Goal: Transaction & Acquisition: Purchase product/service

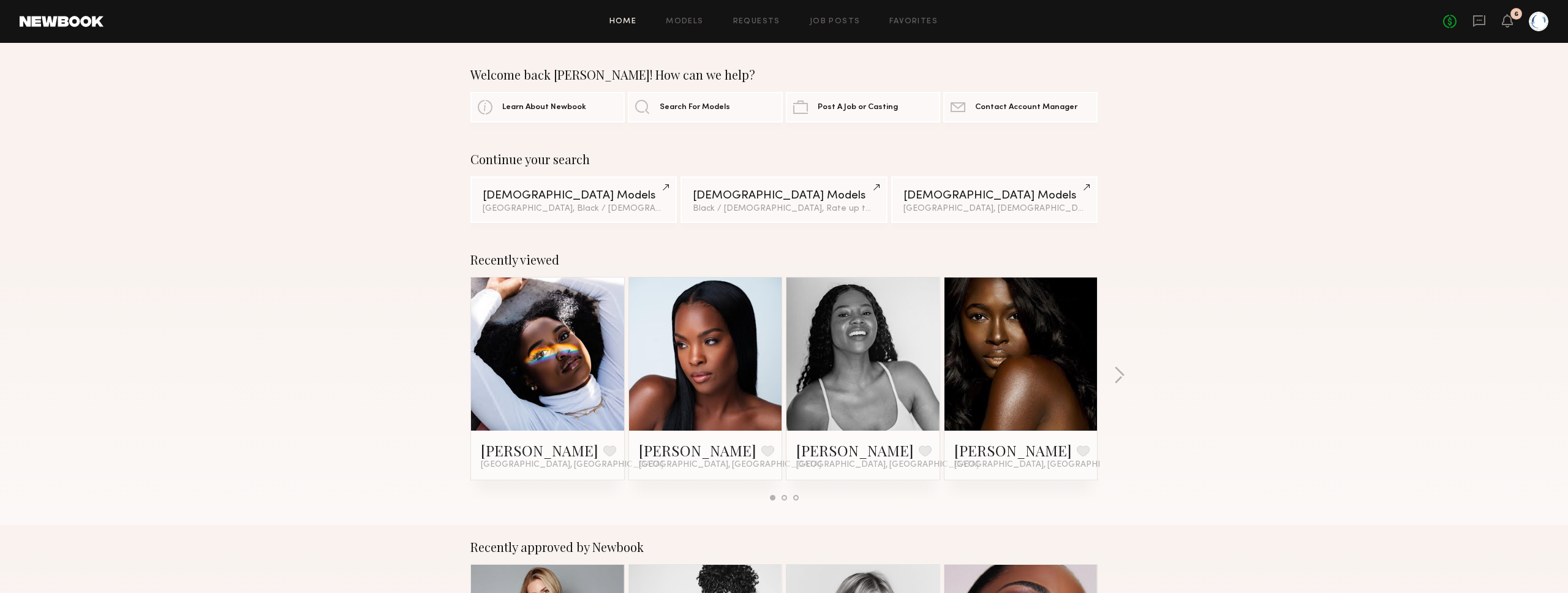
click at [354, 346] on div "Recently viewed Bethany C. Favorite Los Angeles, CA Lauren W. Favorite Los Ange…" at bounding box center [784, 382] width 1568 height 288
click at [1509, 19] on icon at bounding box center [1507, 20] width 10 height 8
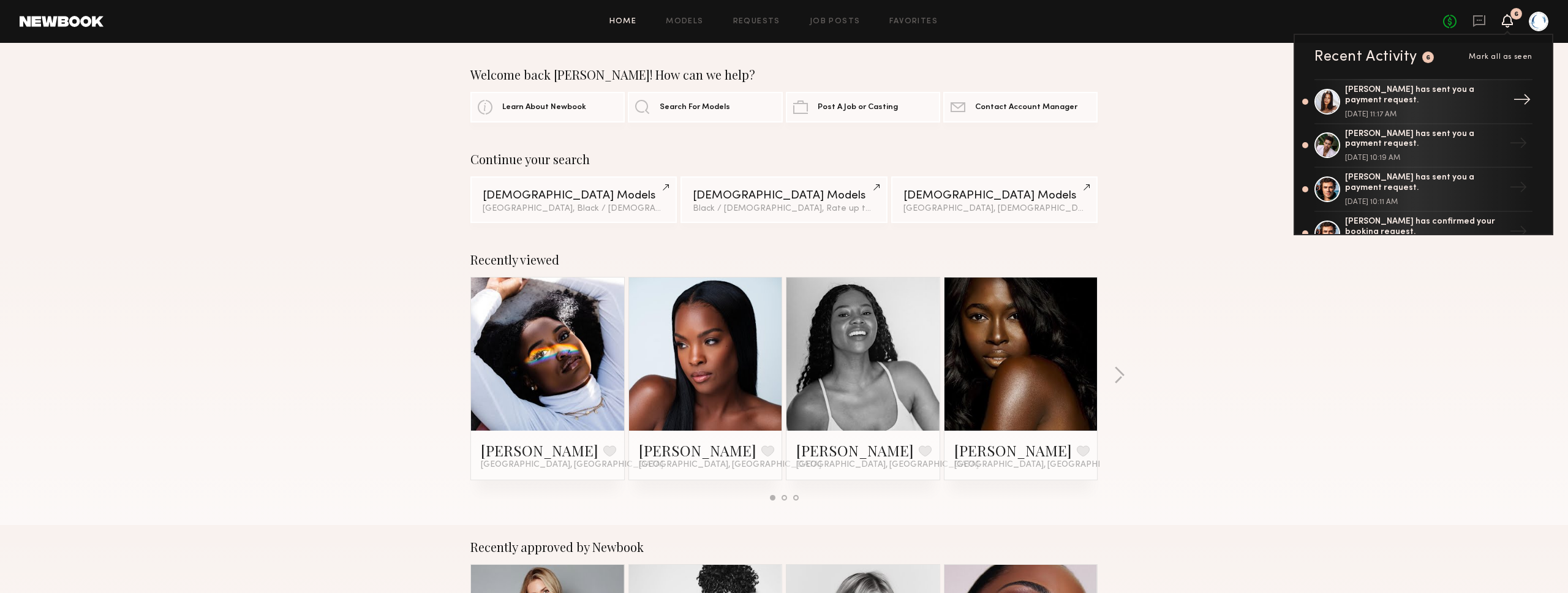
click at [1523, 99] on div "→" at bounding box center [1522, 102] width 28 height 32
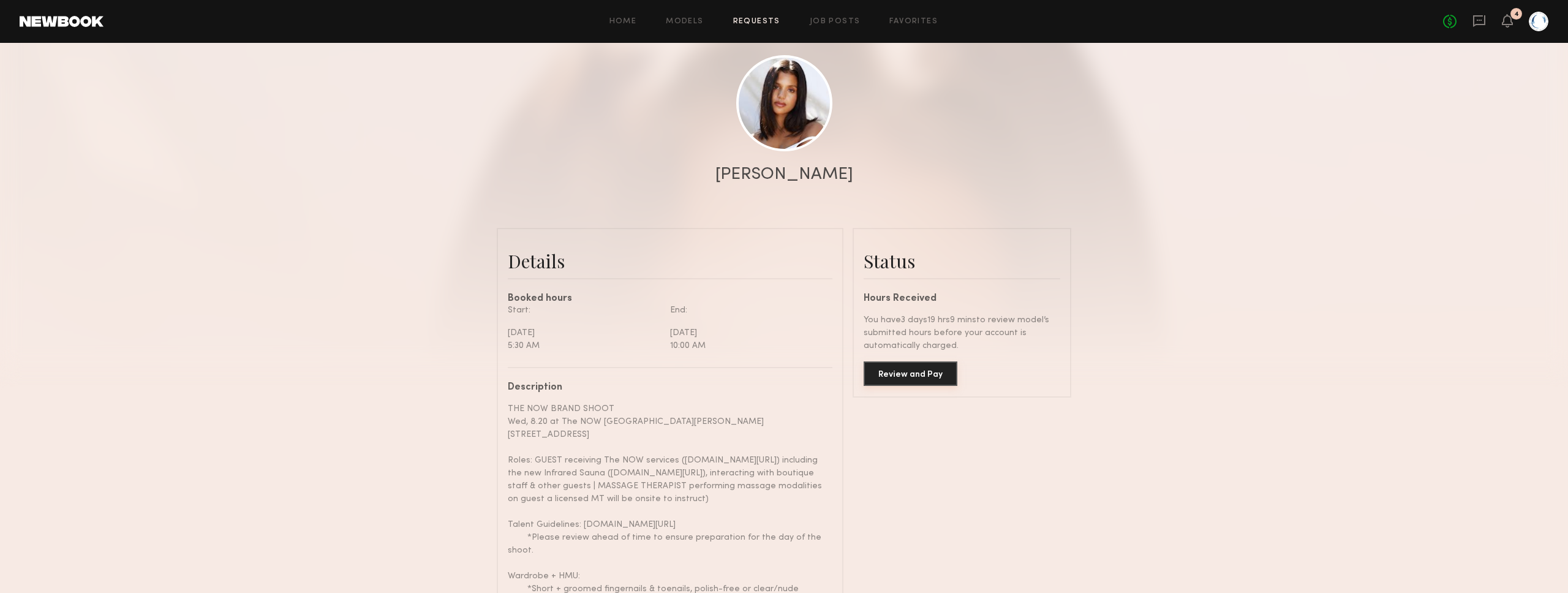
scroll to position [134, 0]
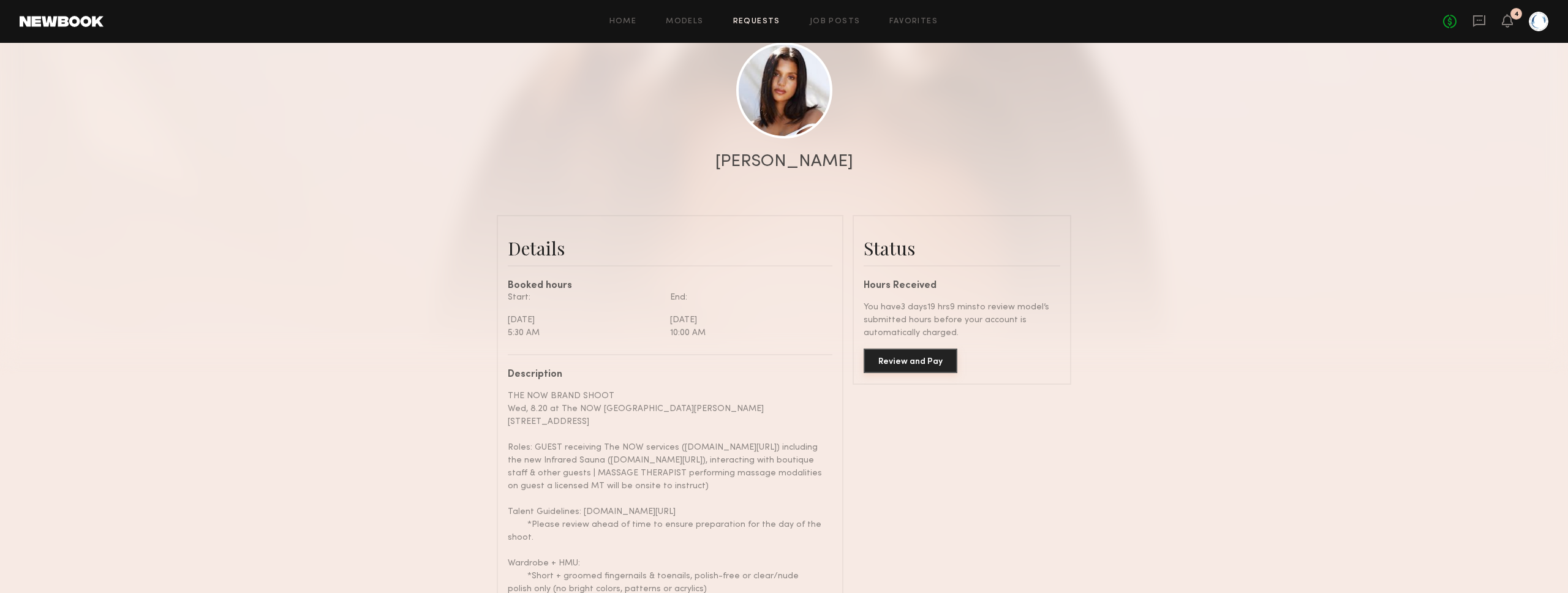
click at [932, 365] on button "Review and Pay" at bounding box center [910, 360] width 93 height 24
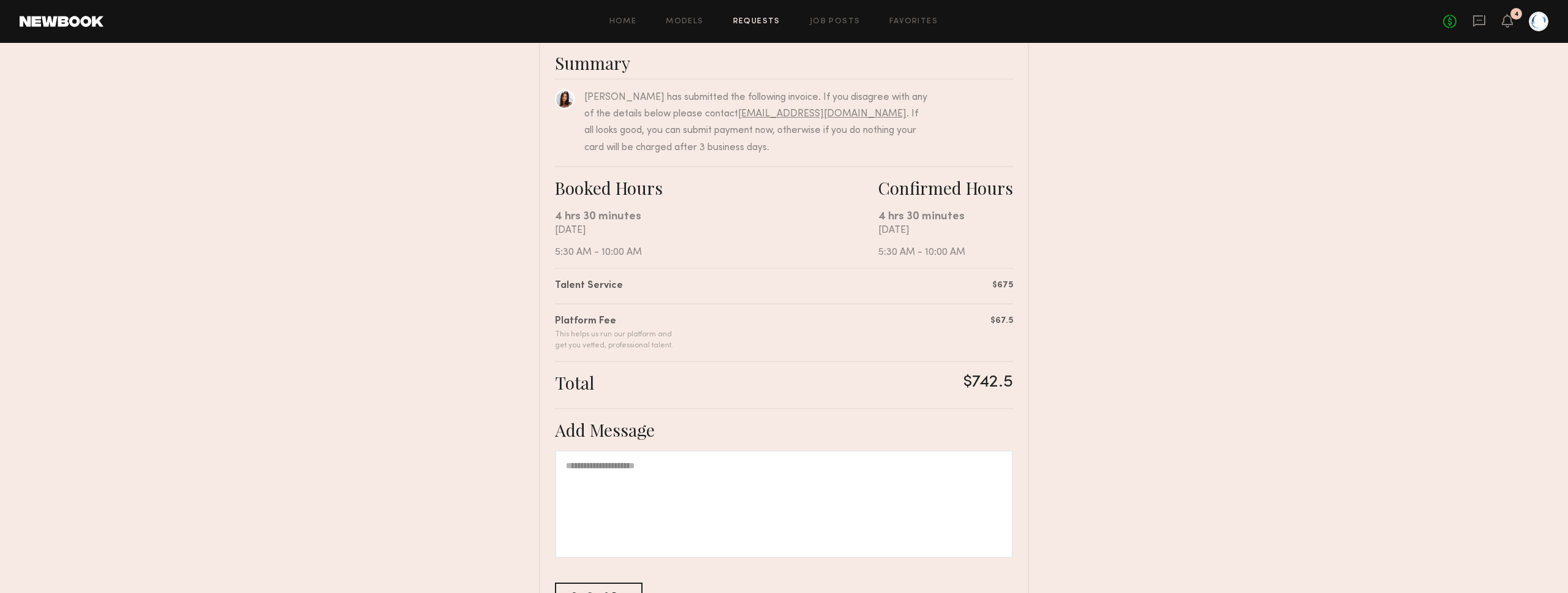
scroll to position [97, 0]
click at [849, 485] on div at bounding box center [784, 503] width 458 height 108
click at [859, 470] on div "**********" at bounding box center [784, 503] width 458 height 108
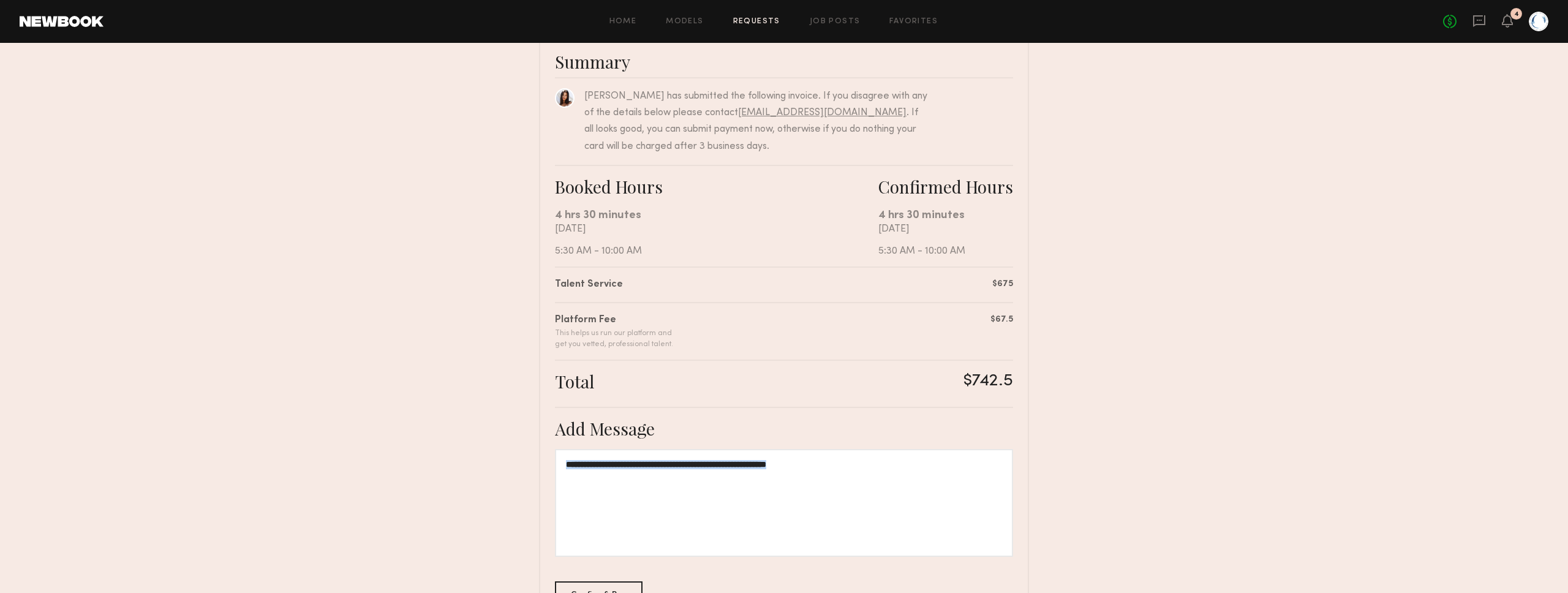
copy div "**********"
click at [859, 470] on div "**********" at bounding box center [784, 503] width 458 height 108
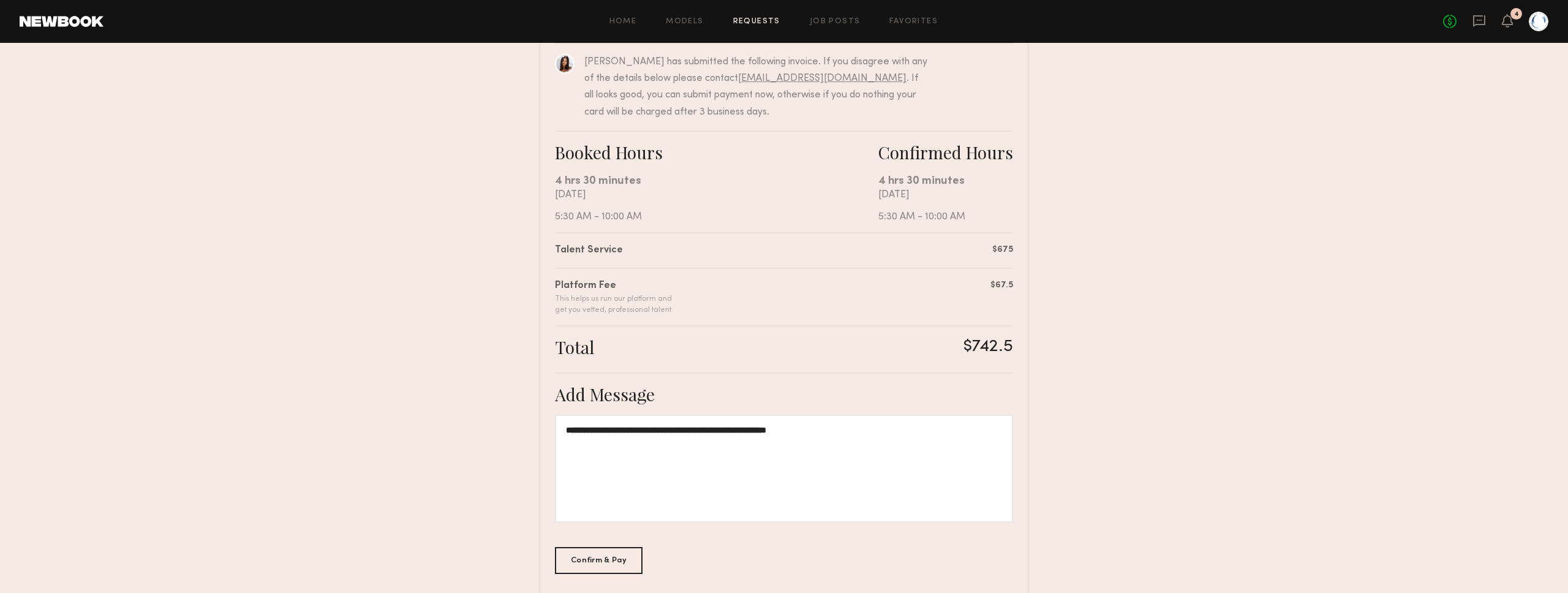
scroll to position [134, 0]
click at [625, 556] on div "Confirm & Pay" at bounding box center [599, 557] width 88 height 27
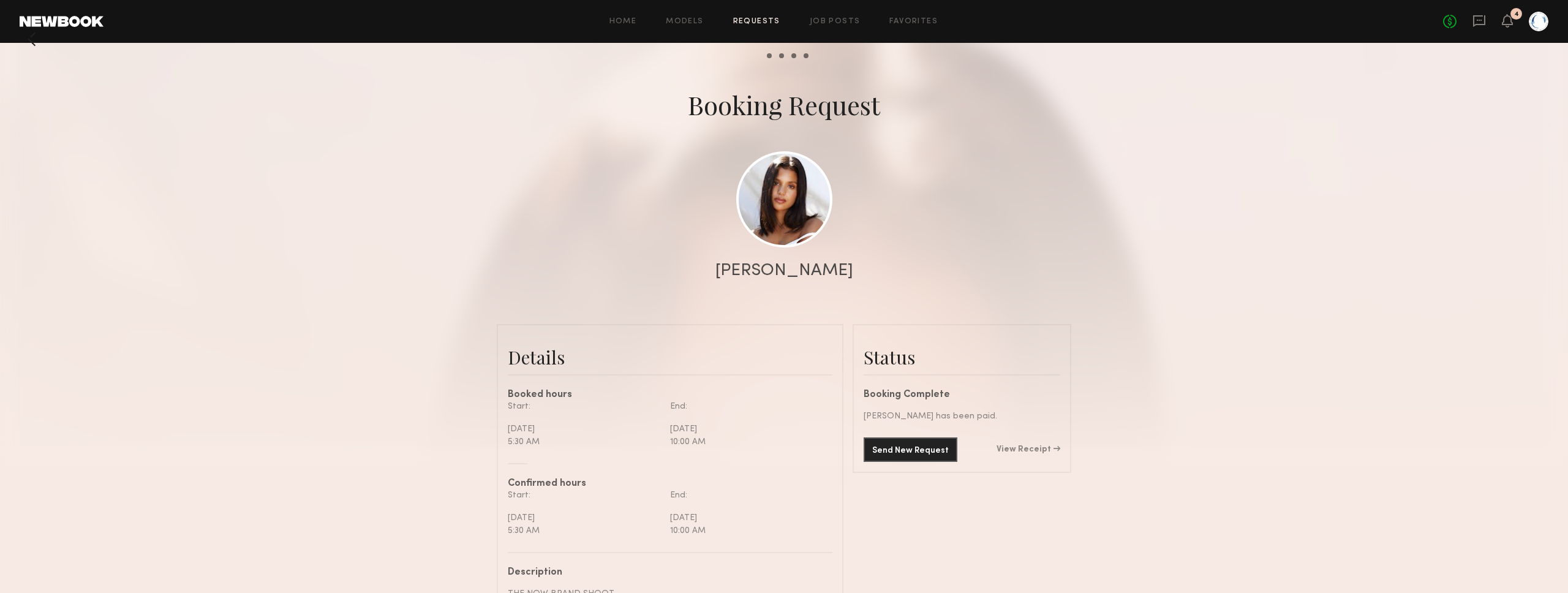
scroll to position [21, 0]
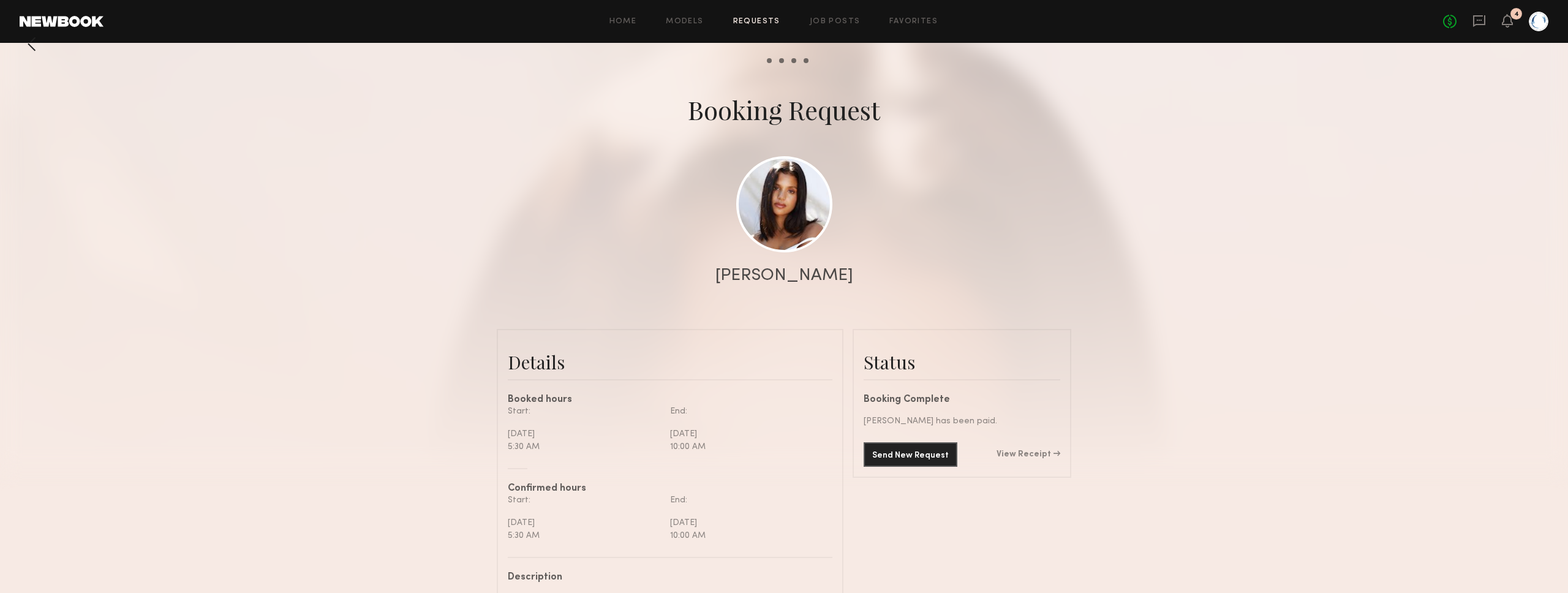
click at [1031, 445] on div "Send New Request View Receipt" at bounding box center [961, 455] width 197 height 24
click at [1031, 453] on link "View Receipt" at bounding box center [1029, 454] width 63 height 8
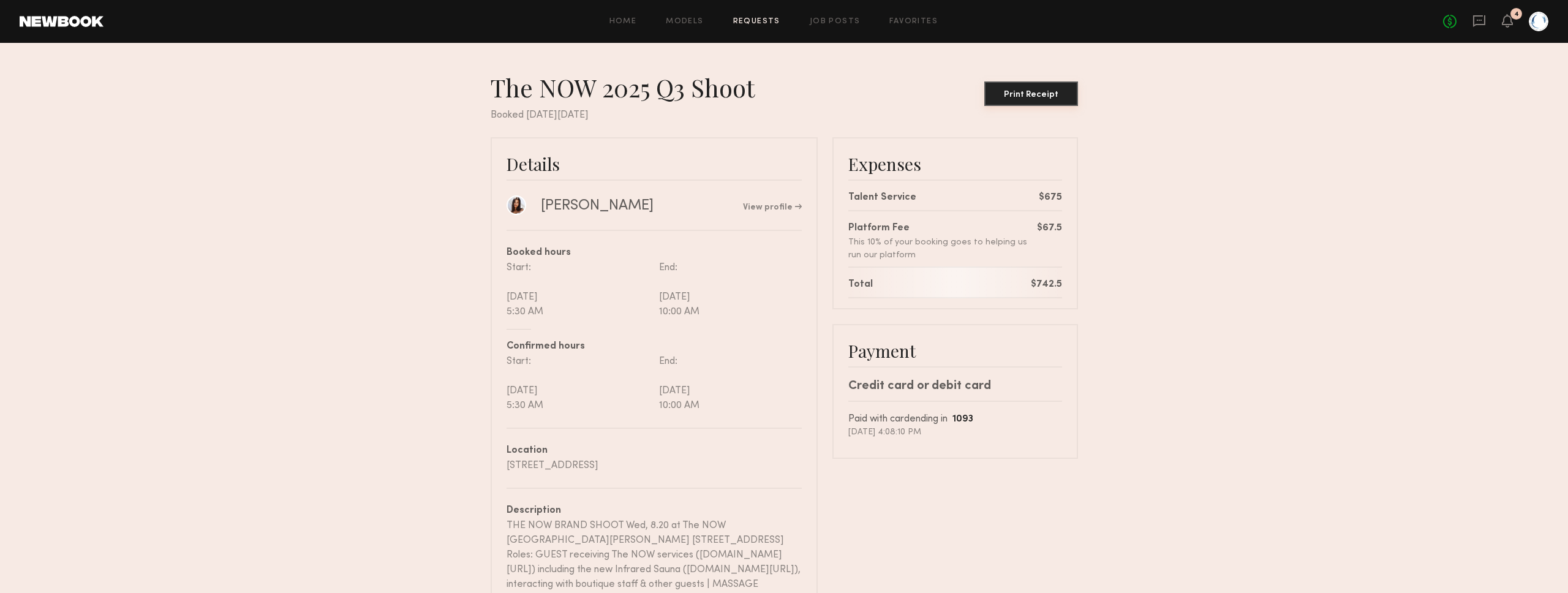
click at [1046, 90] on button "Print Receipt" at bounding box center [1031, 93] width 93 height 24
click at [1137, 269] on nb-booking-receipt "The NOW 2025 Q3 Shoot Print Receipt Booked on Monday, Aug, 11, 2025 Details Mic…" at bounding box center [784, 460] width 1568 height 777
click at [1506, 19] on icon at bounding box center [1507, 20] width 10 height 8
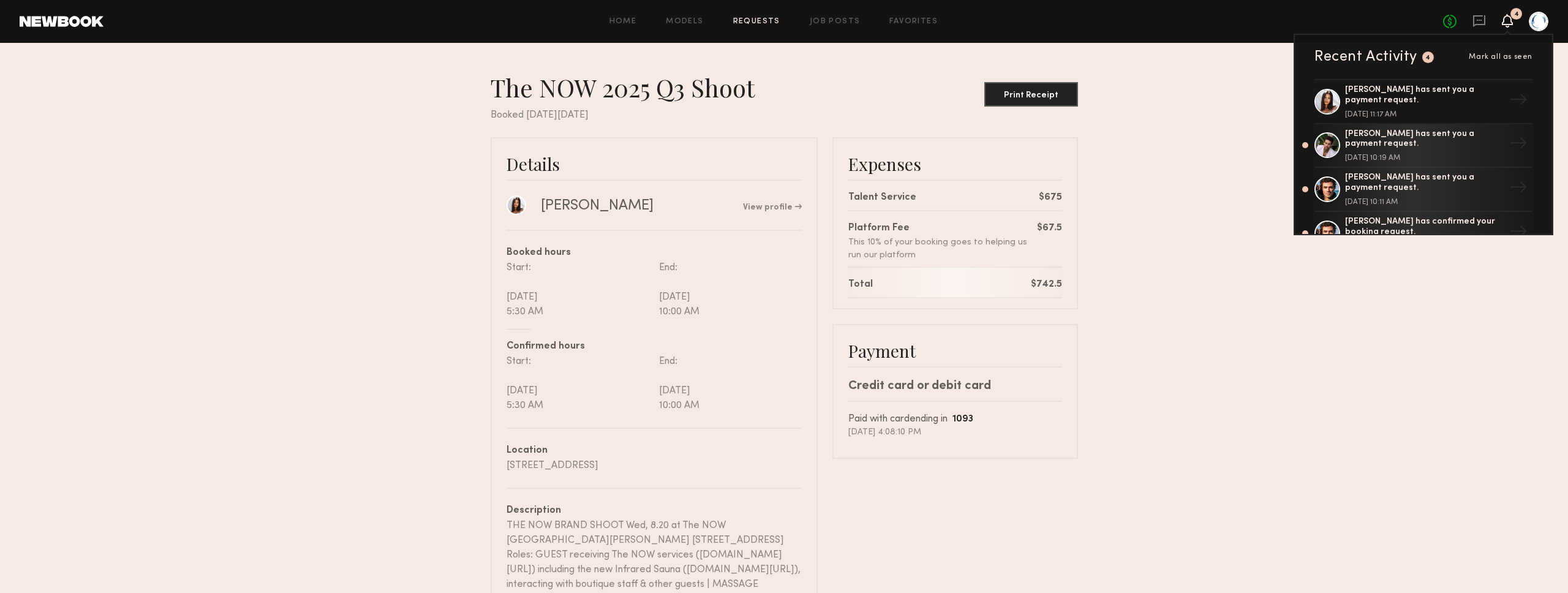
click at [1207, 254] on nb-booking-receipt "The NOW 2025 Q3 Shoot Print Receipt Booked on Monday, Aug, 11, 2025 Details Mic…" at bounding box center [784, 460] width 1568 height 777
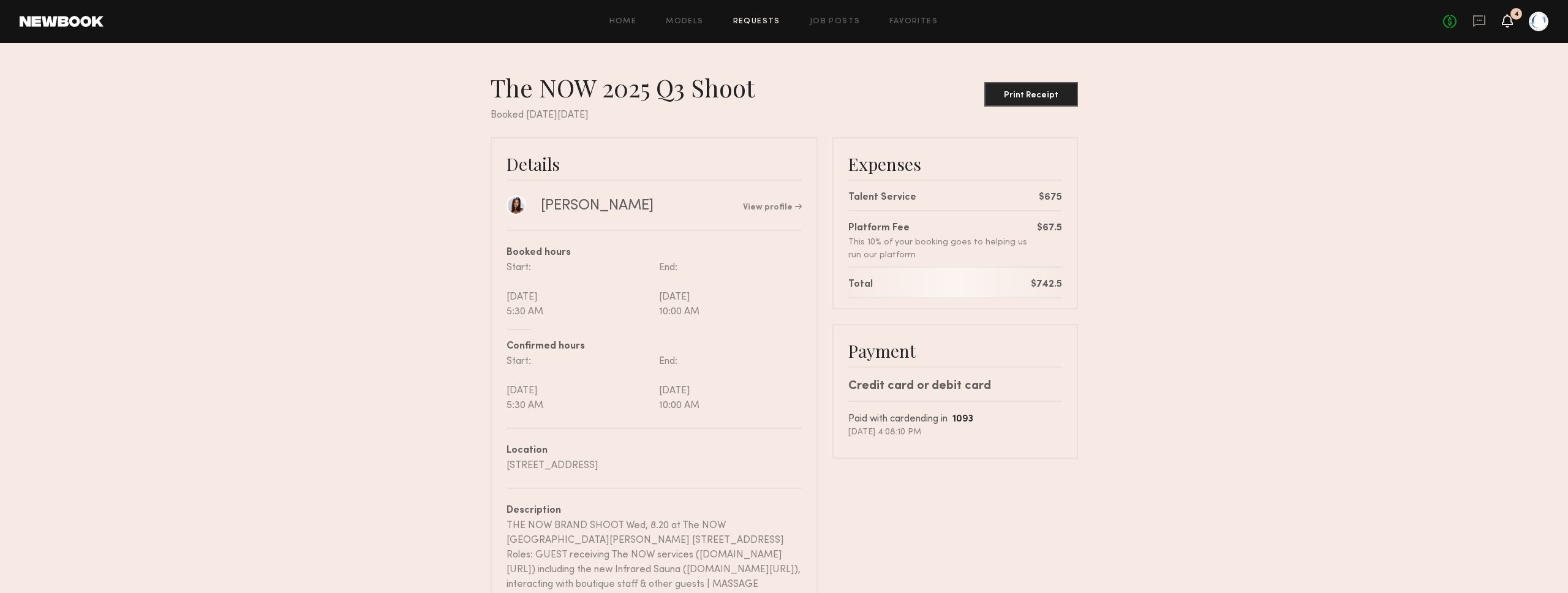
click at [1502, 21] on icon at bounding box center [1507, 21] width 11 height 13
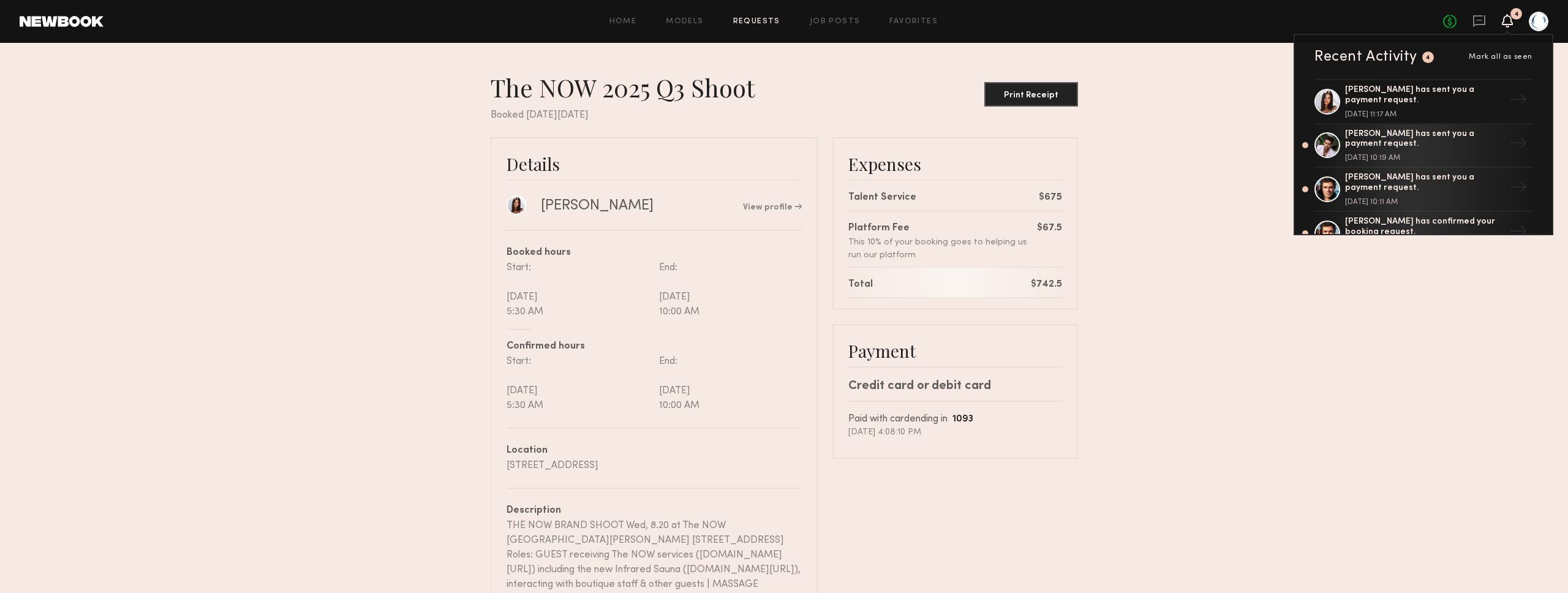
click at [1181, 222] on nb-booking-receipt "The NOW 2025 Q3 Shoot Print Receipt Booked on Monday, Aug, 11, 2025 Details Mic…" at bounding box center [784, 460] width 1568 height 777
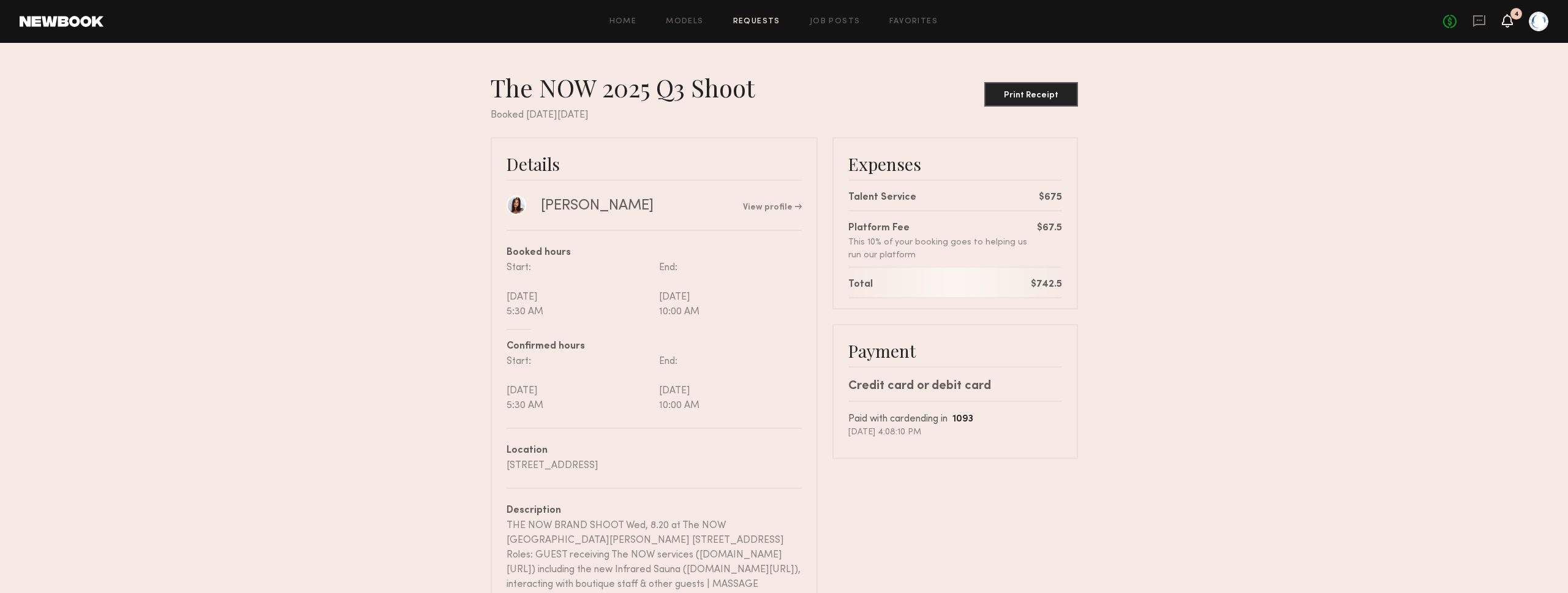
click at [1505, 26] on icon at bounding box center [1507, 27] width 4 height 2
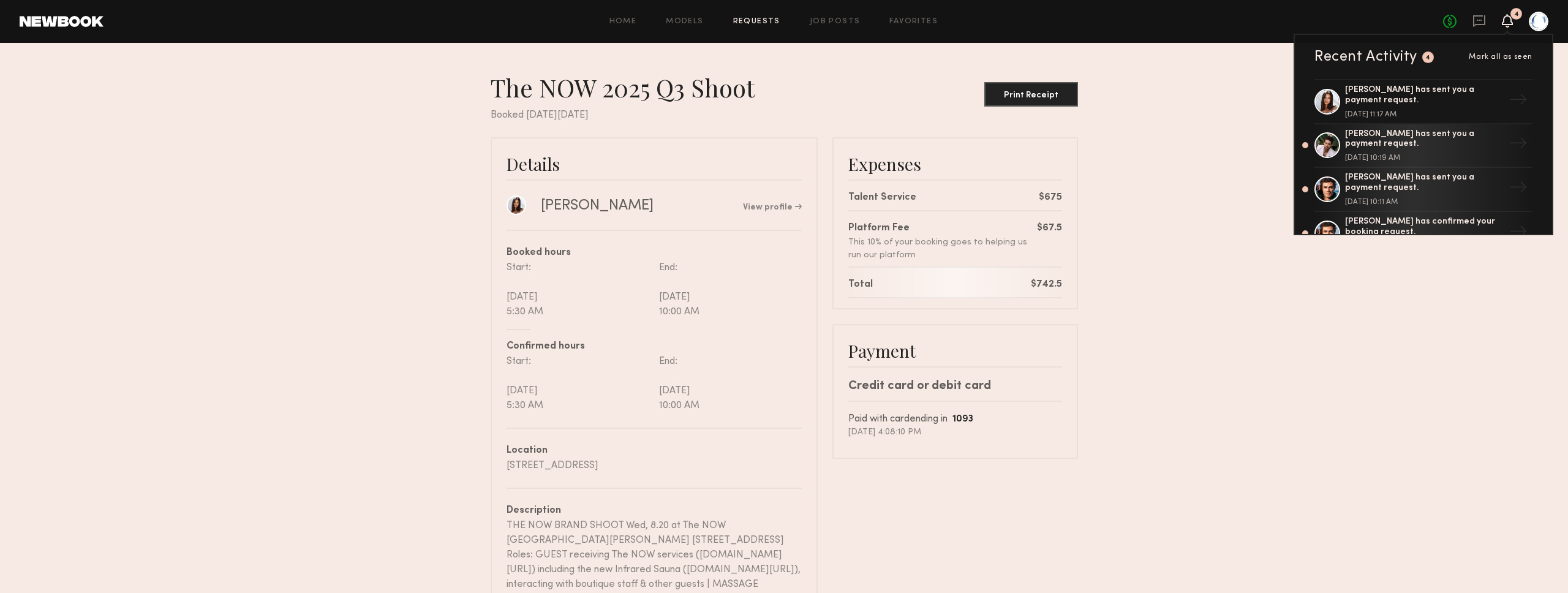
click at [1247, 123] on nb-booking-receipt "The NOW 2025 Q3 Shoot Print Receipt Booked on Monday, Aug, 11, 2025 Details Mic…" at bounding box center [784, 460] width 1568 height 777
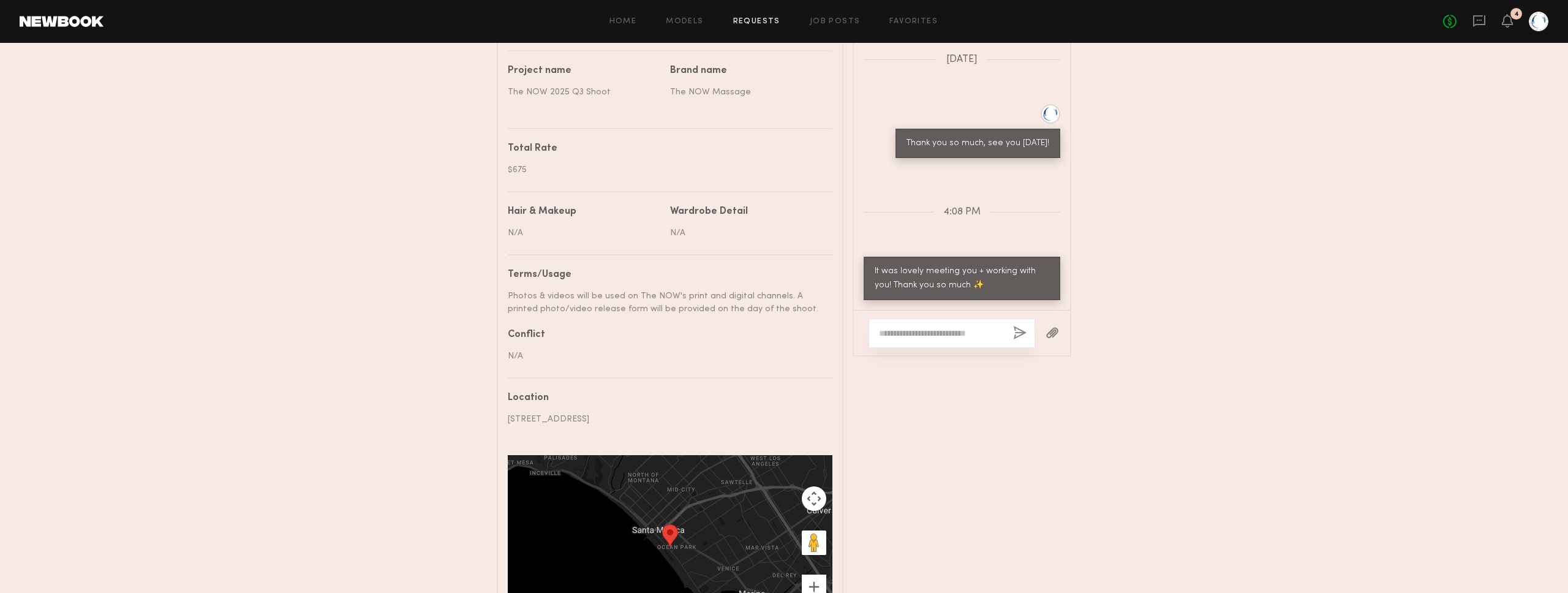
scroll to position [871, 0]
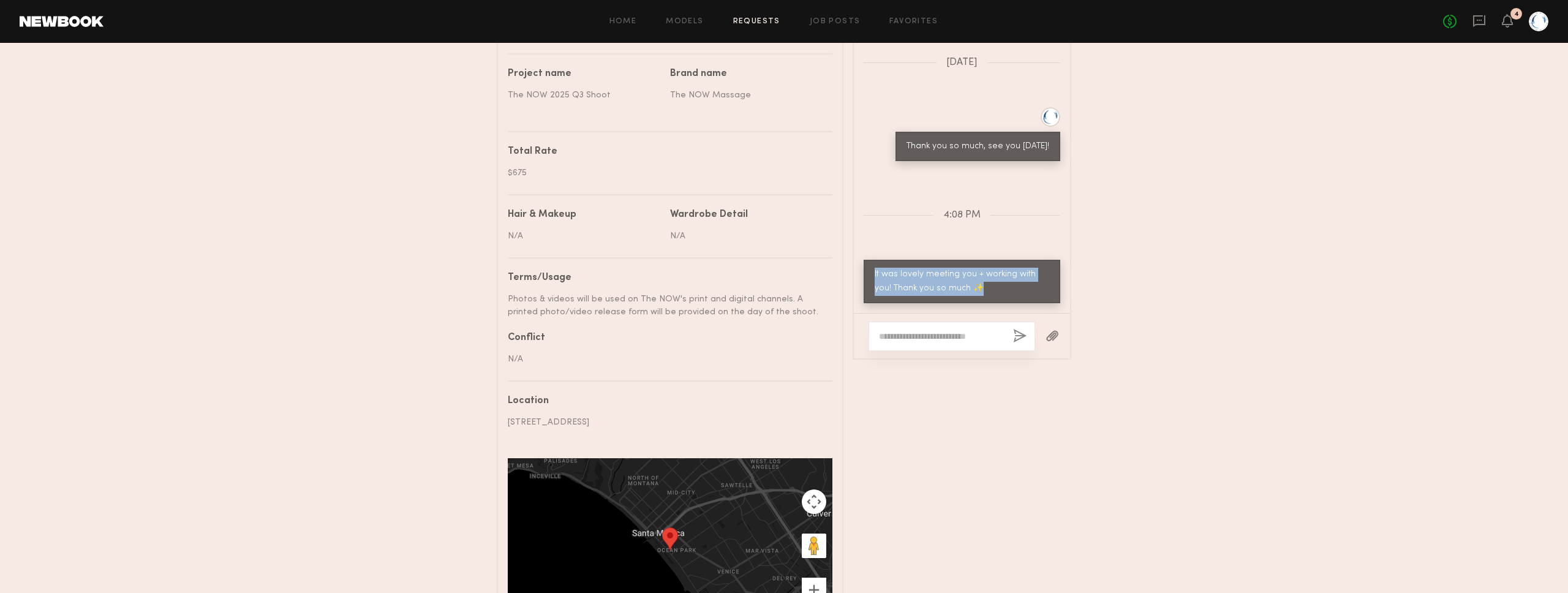
drag, startPoint x: 941, startPoint y: 281, endPoint x: 872, endPoint y: 270, distance: 69.9
click at [872, 270] on div "It was lovely meeting you + working with you! Thank you so much ✨" at bounding box center [961, 281] width 197 height 44
copy div "It was lovely meeting you + working with you! Thank you so much ✨"
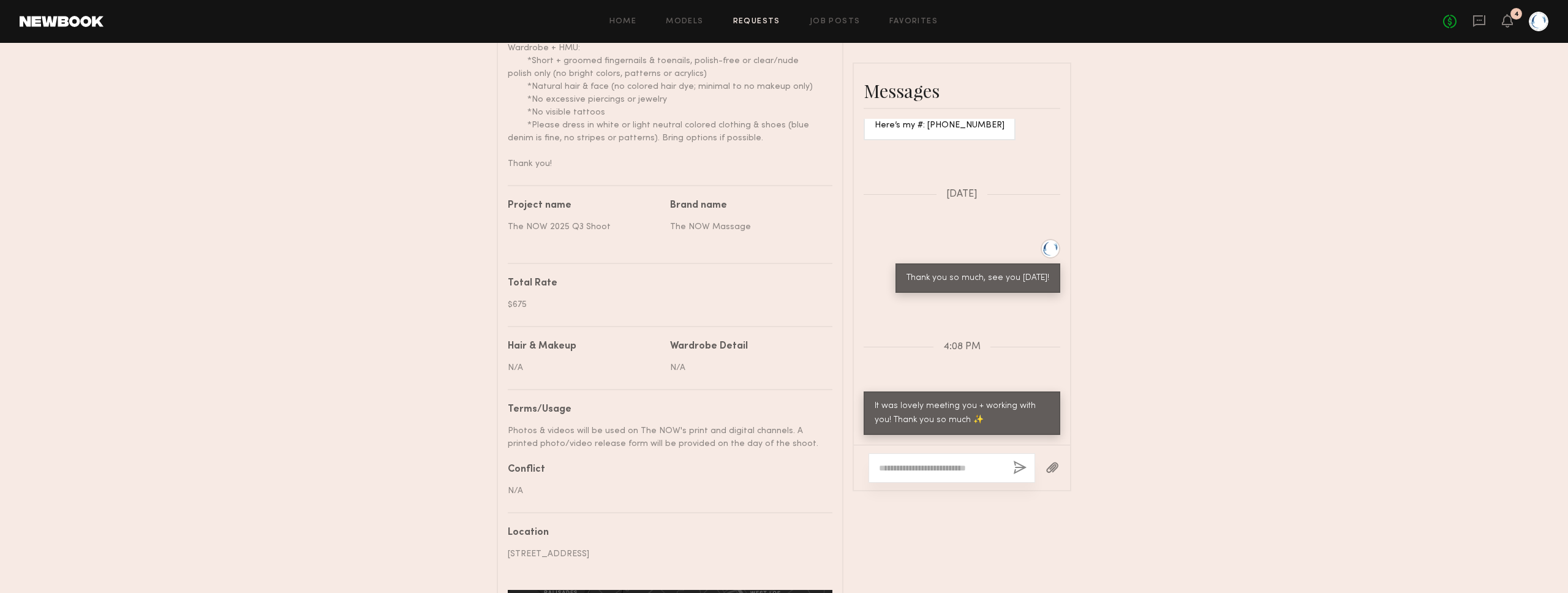
scroll to position [714, 0]
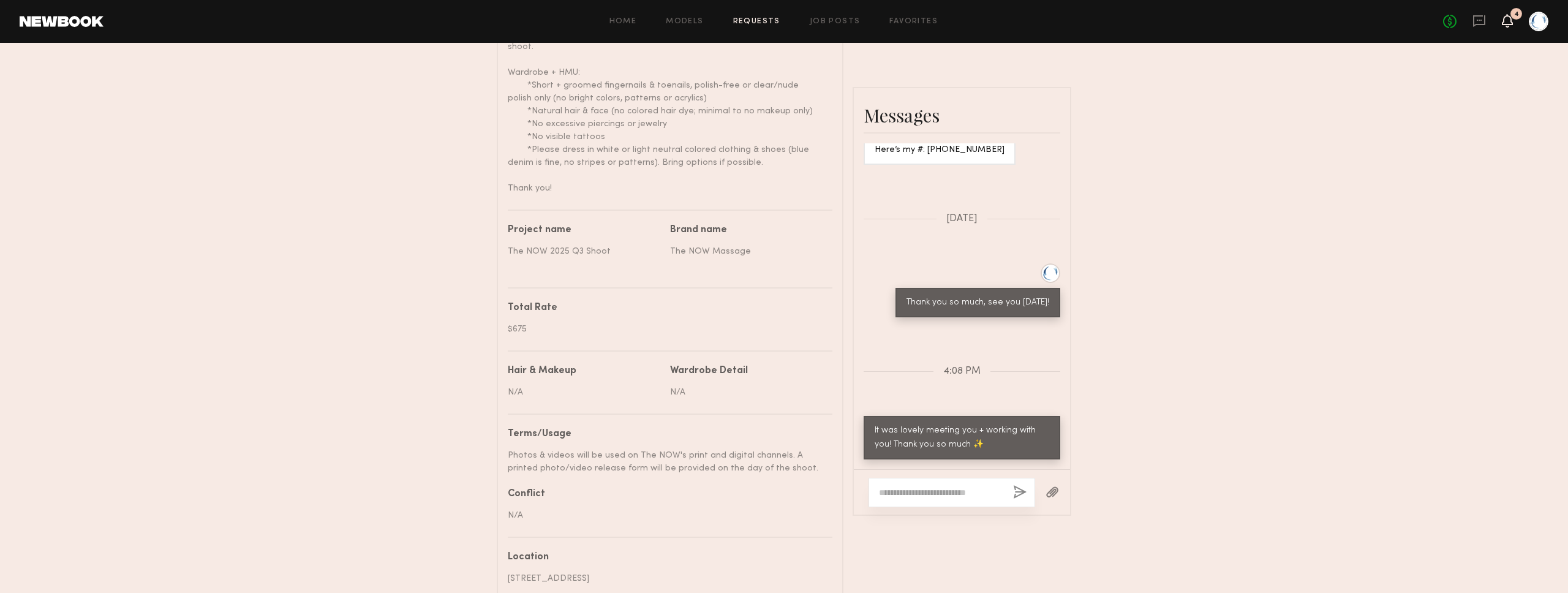
click at [1505, 24] on icon at bounding box center [1507, 20] width 10 height 8
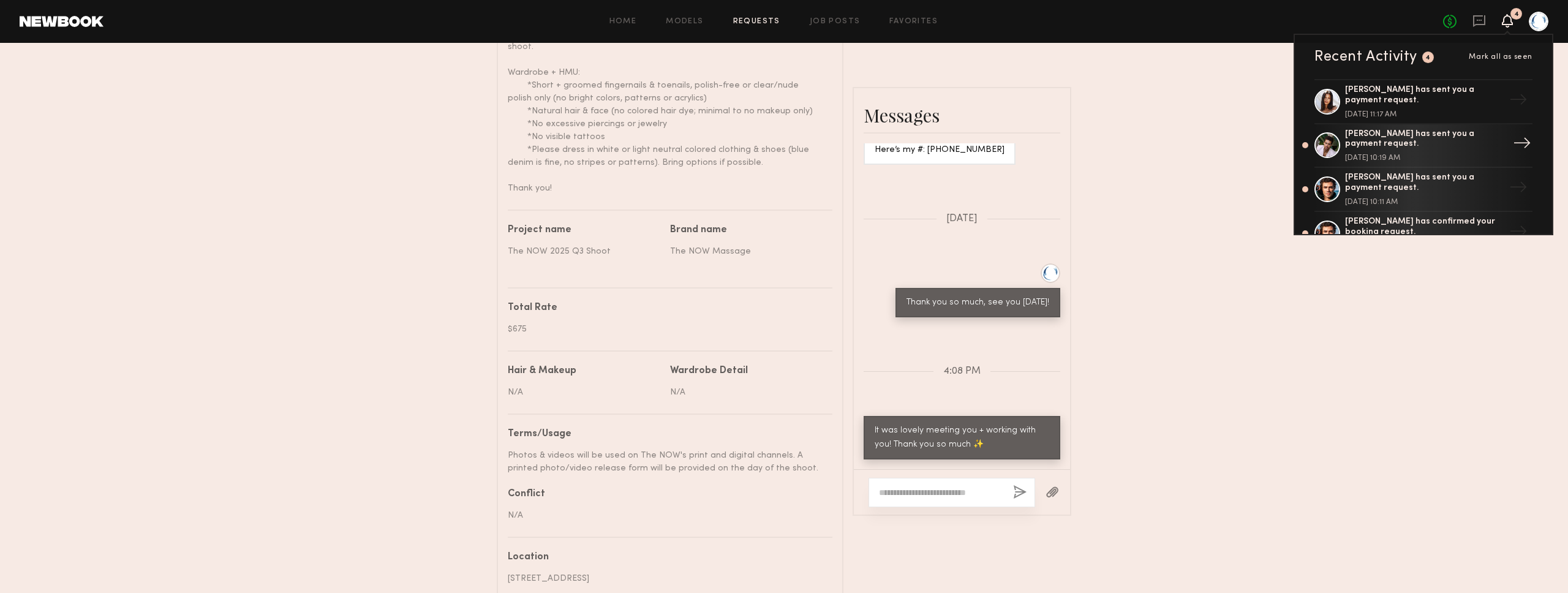
click at [1456, 140] on div "Trae G. has sent you a payment request." at bounding box center [1424, 139] width 160 height 21
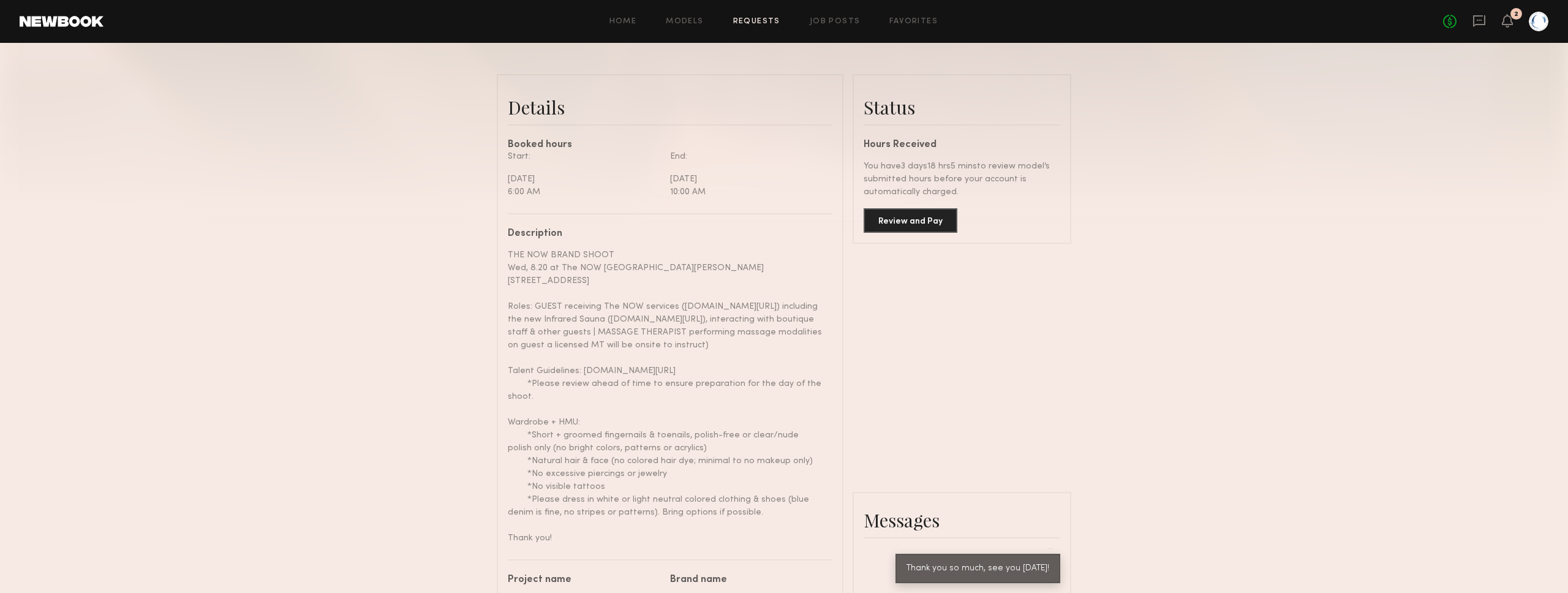
scroll to position [277, 0]
click at [937, 226] on button "Review and Pay" at bounding box center [910, 219] width 93 height 24
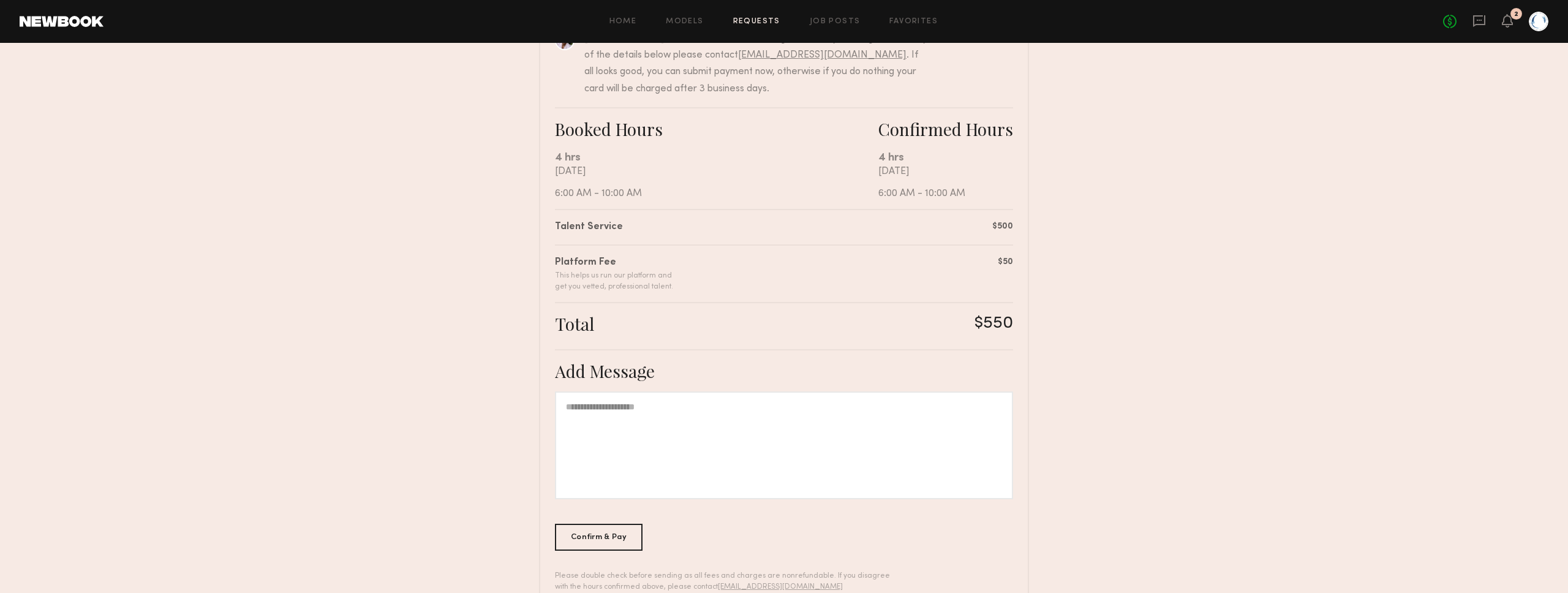
scroll to position [168, 0]
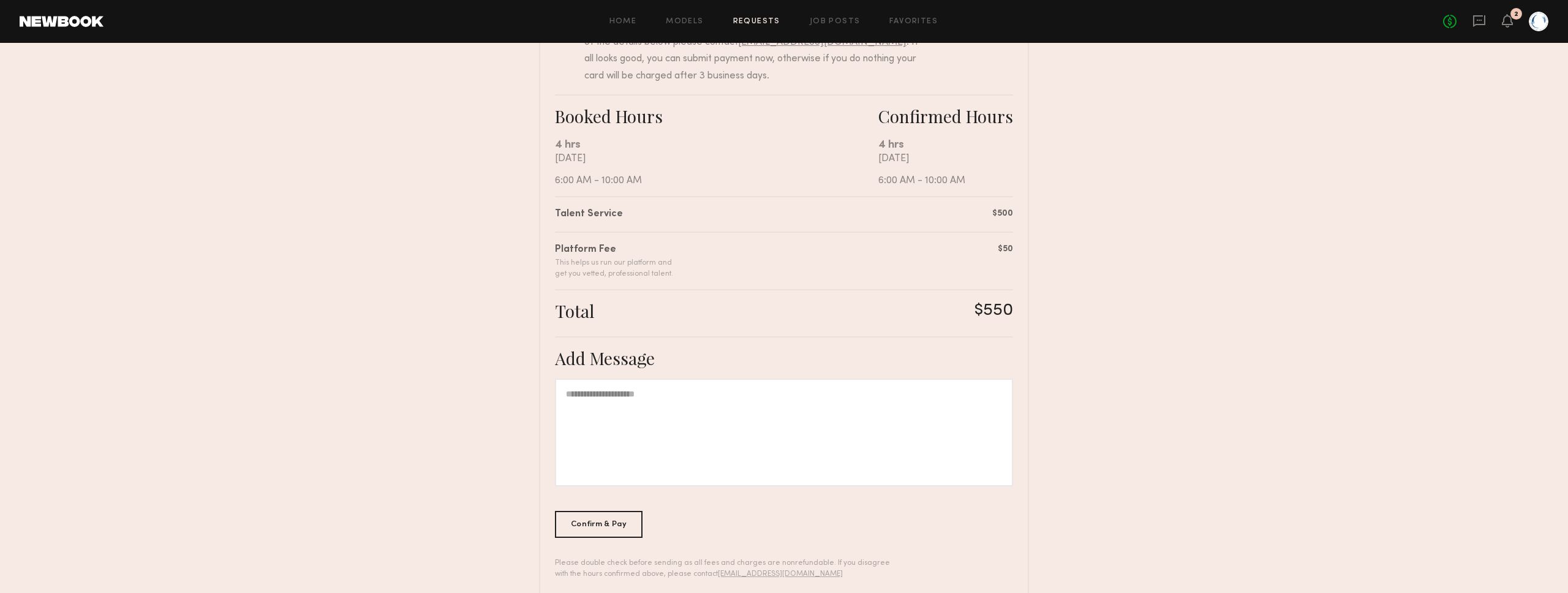
click at [952, 401] on div at bounding box center [784, 433] width 458 height 108
paste div
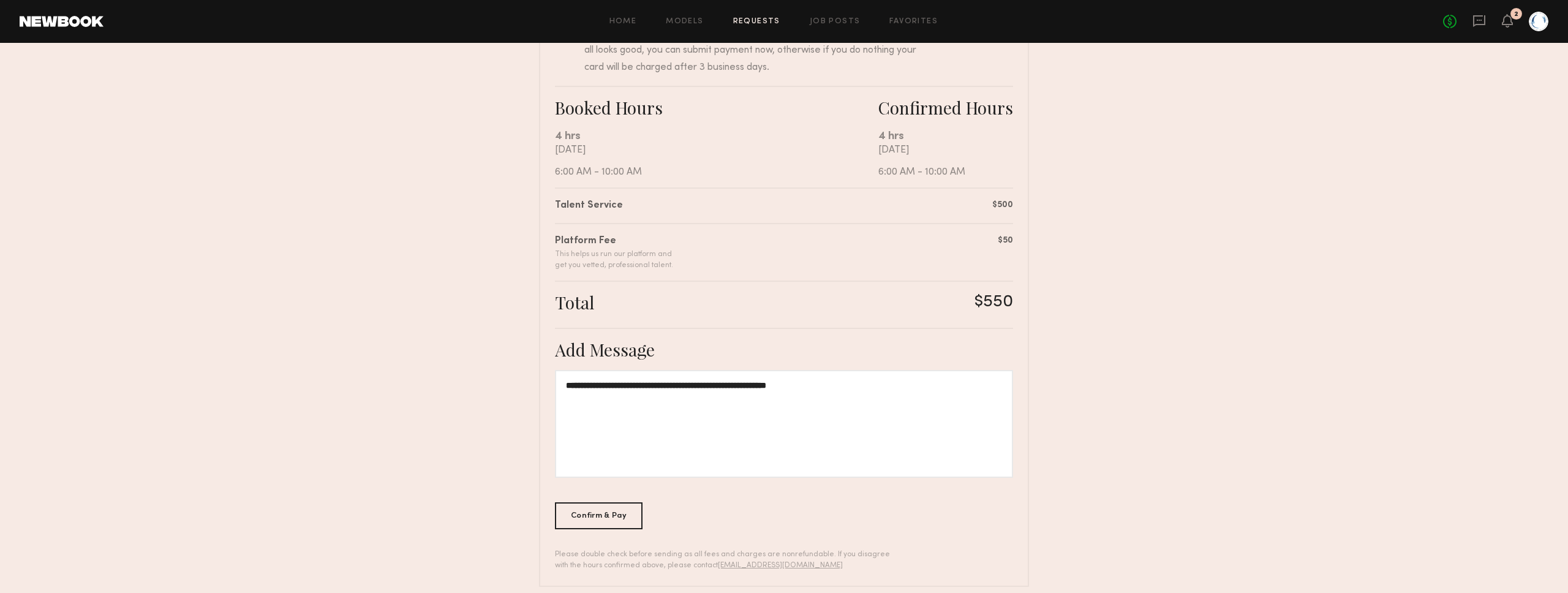
scroll to position [174, 0]
click at [622, 524] on div "Confirm & Pay" at bounding box center [599, 517] width 88 height 27
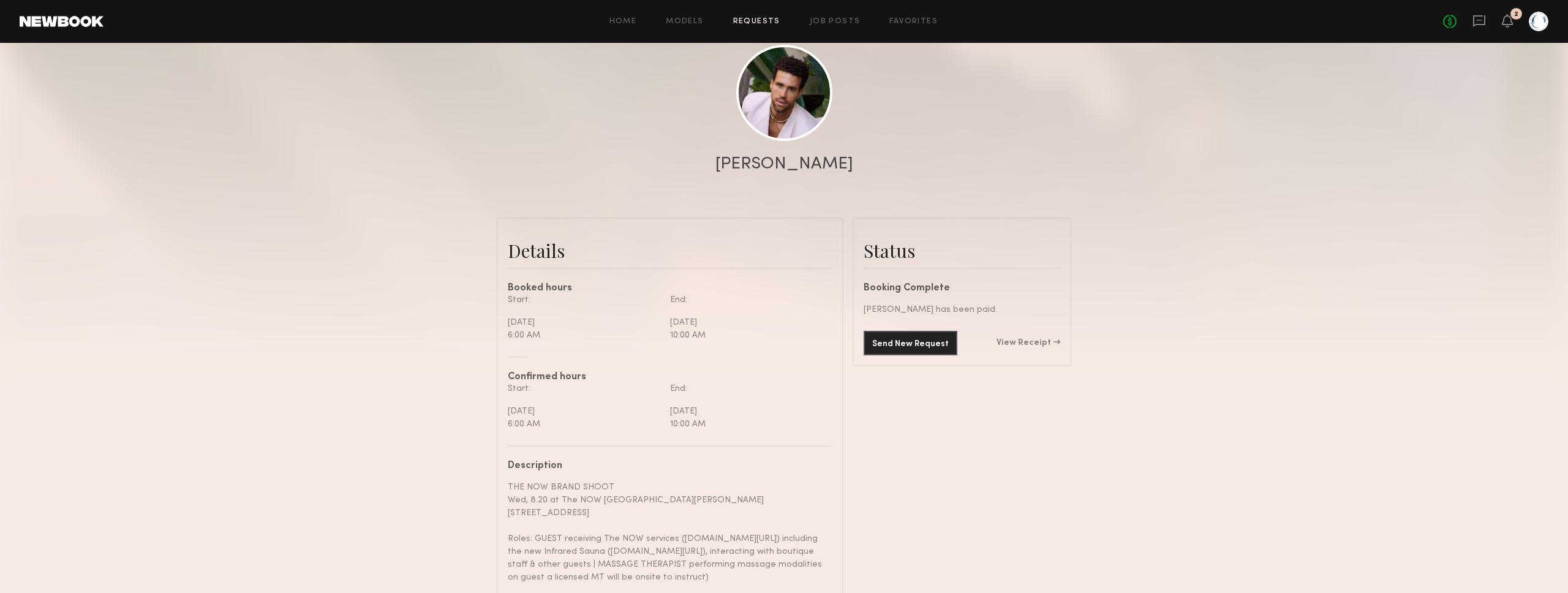
scroll to position [135, 0]
click at [1052, 340] on link "View Receipt" at bounding box center [1029, 340] width 63 height 8
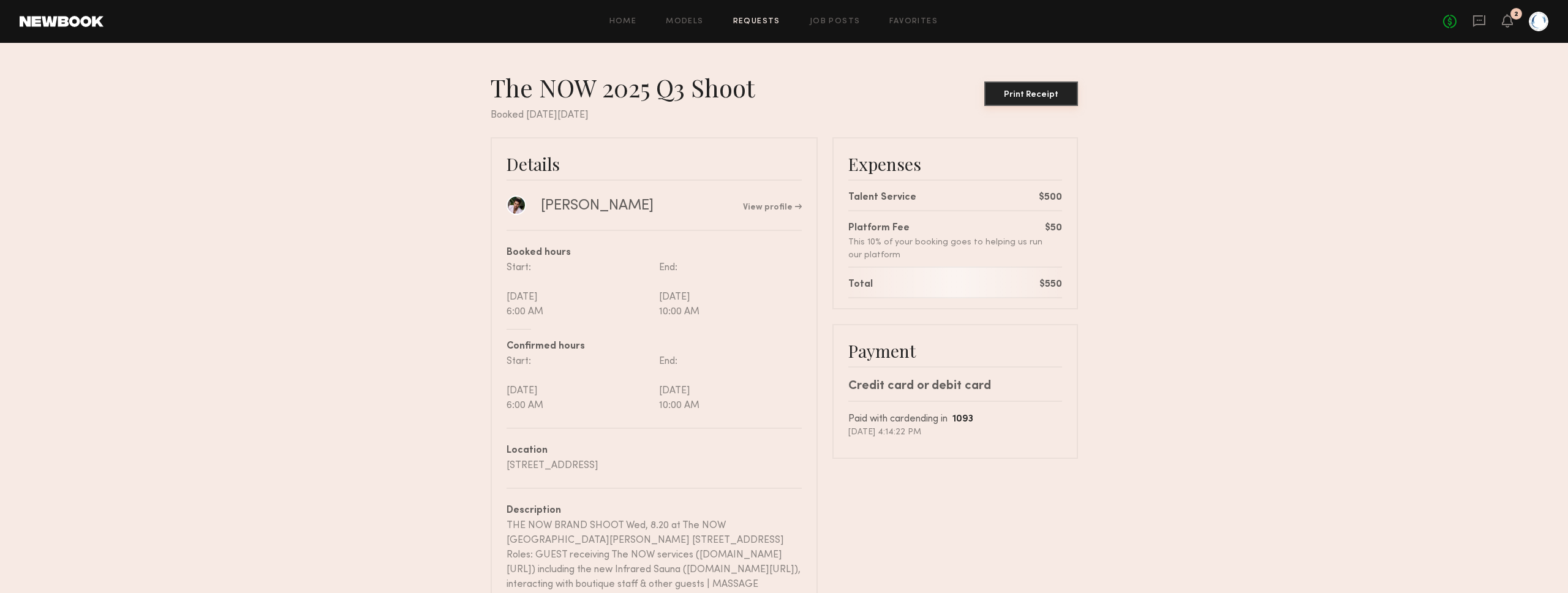
click at [1023, 93] on div "Print Receipt" at bounding box center [1031, 94] width 84 height 8
click at [1131, 200] on nb-booking-receipt "The NOW 2025 Q3 Shoot Print Receipt Booked on Monday, Aug, 11, 2025 Details Tra…" at bounding box center [784, 460] width 1568 height 777
click at [1507, 17] on icon at bounding box center [1507, 20] width 10 height 8
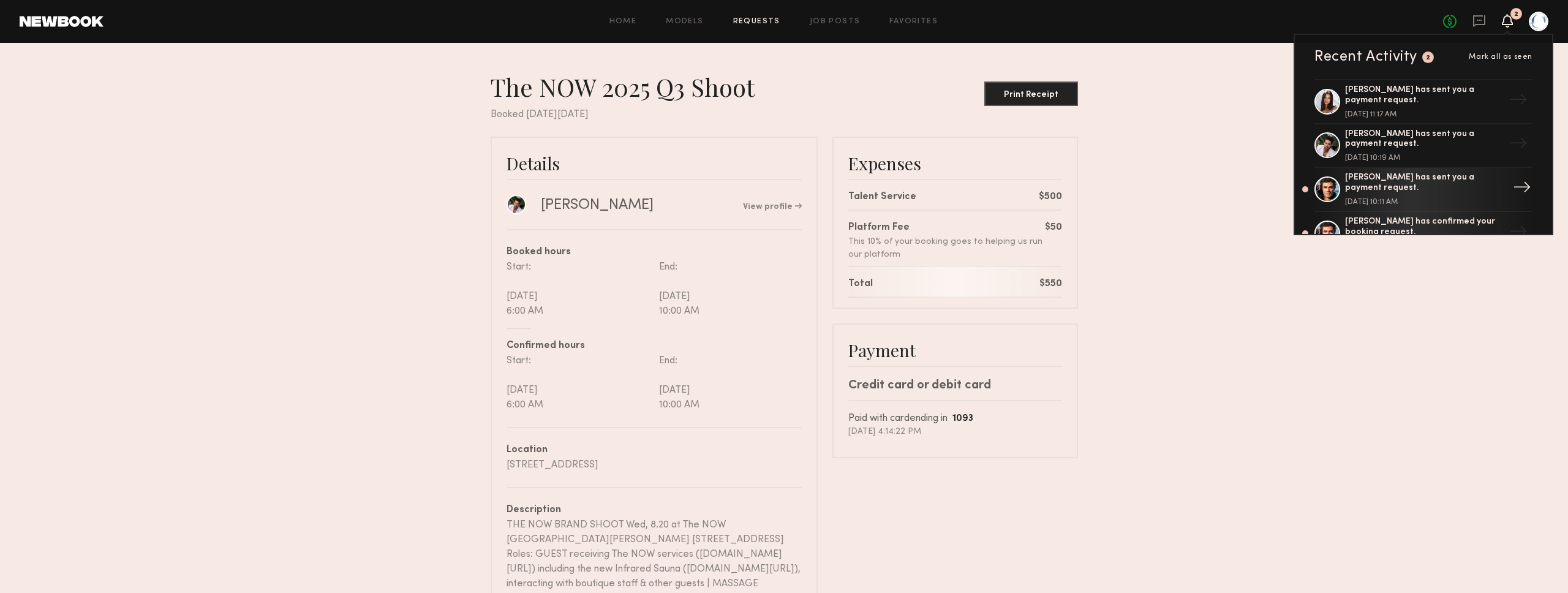
click at [1443, 184] on div "Chase H. has sent you a payment request." at bounding box center [1424, 183] width 160 height 21
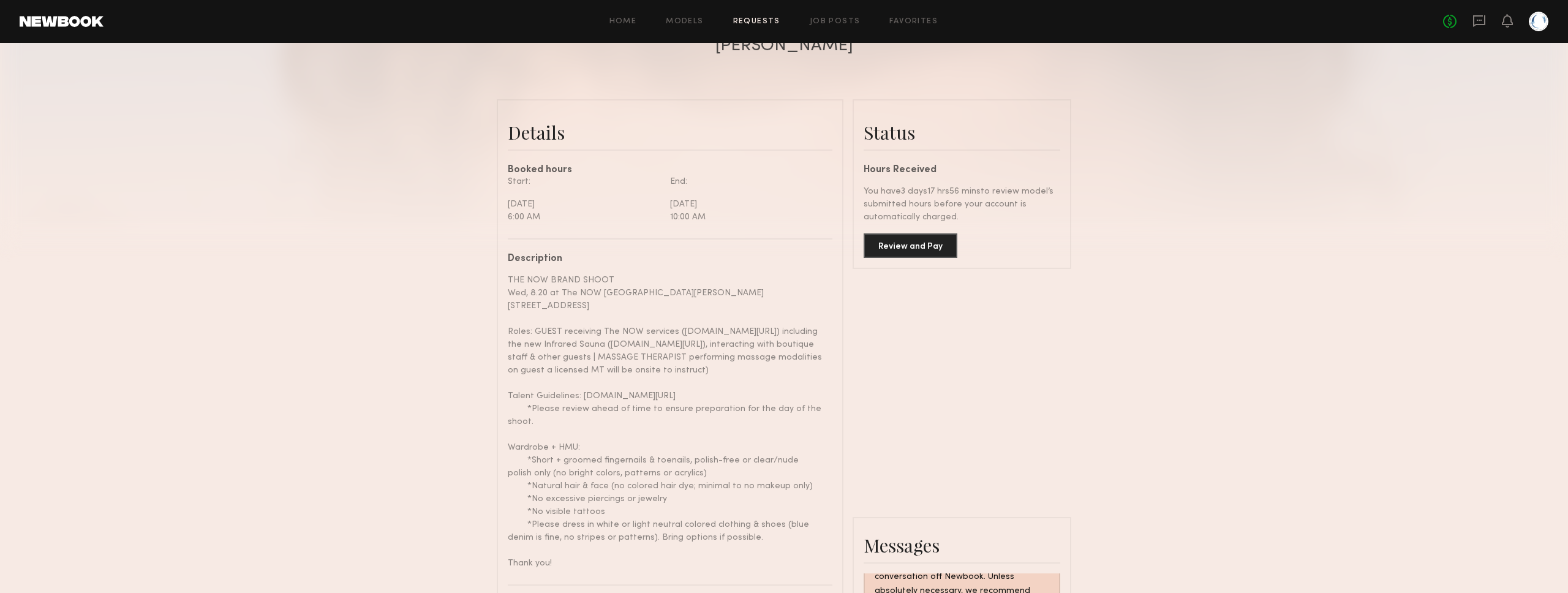
scroll to position [266, 0]
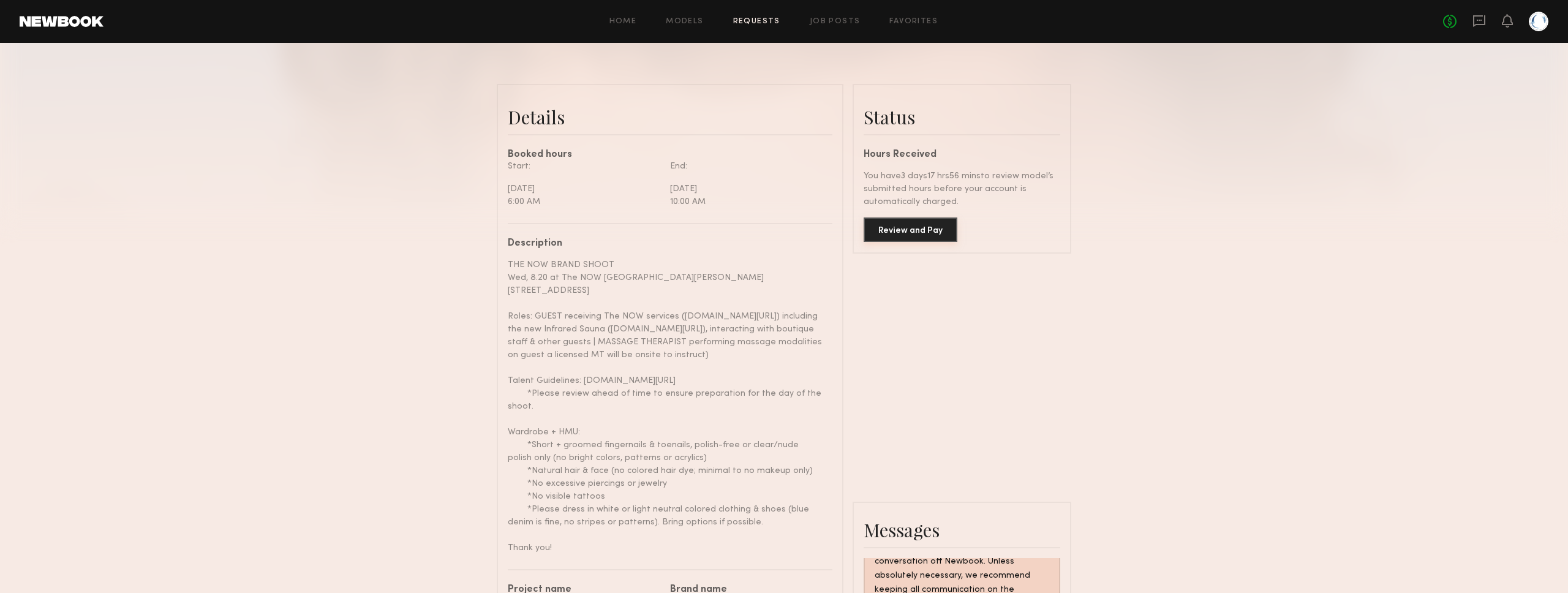
click at [940, 229] on button "Review and Pay" at bounding box center [910, 230] width 93 height 24
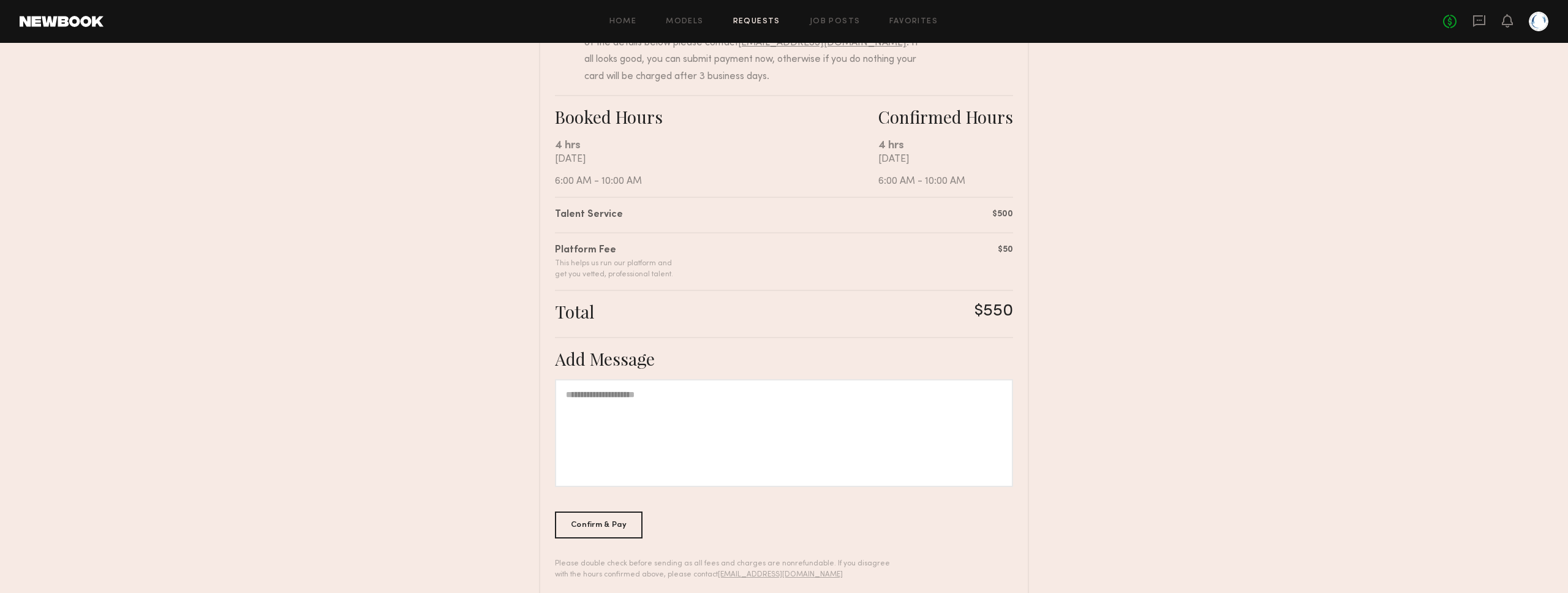
scroll to position [190, 0]
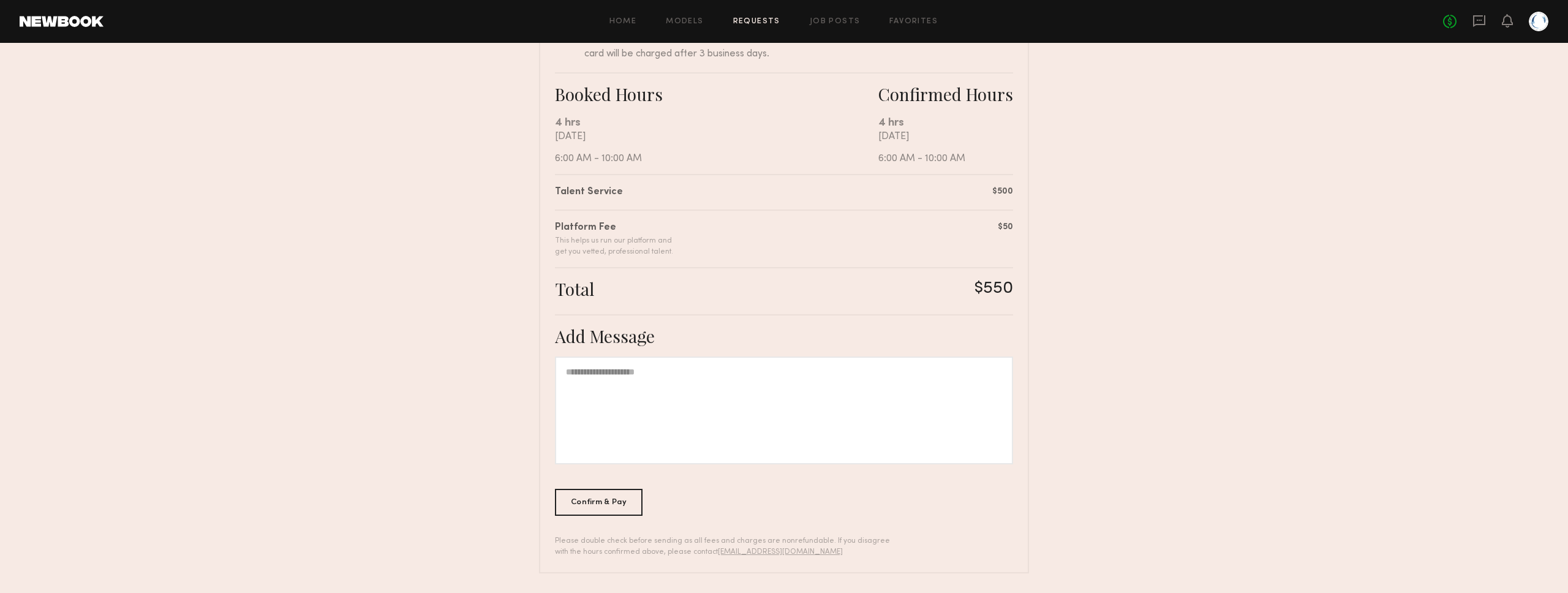
click at [944, 376] on div at bounding box center [784, 411] width 458 height 108
paste div
click at [589, 495] on div "Confirm & Pay" at bounding box center [599, 501] width 88 height 27
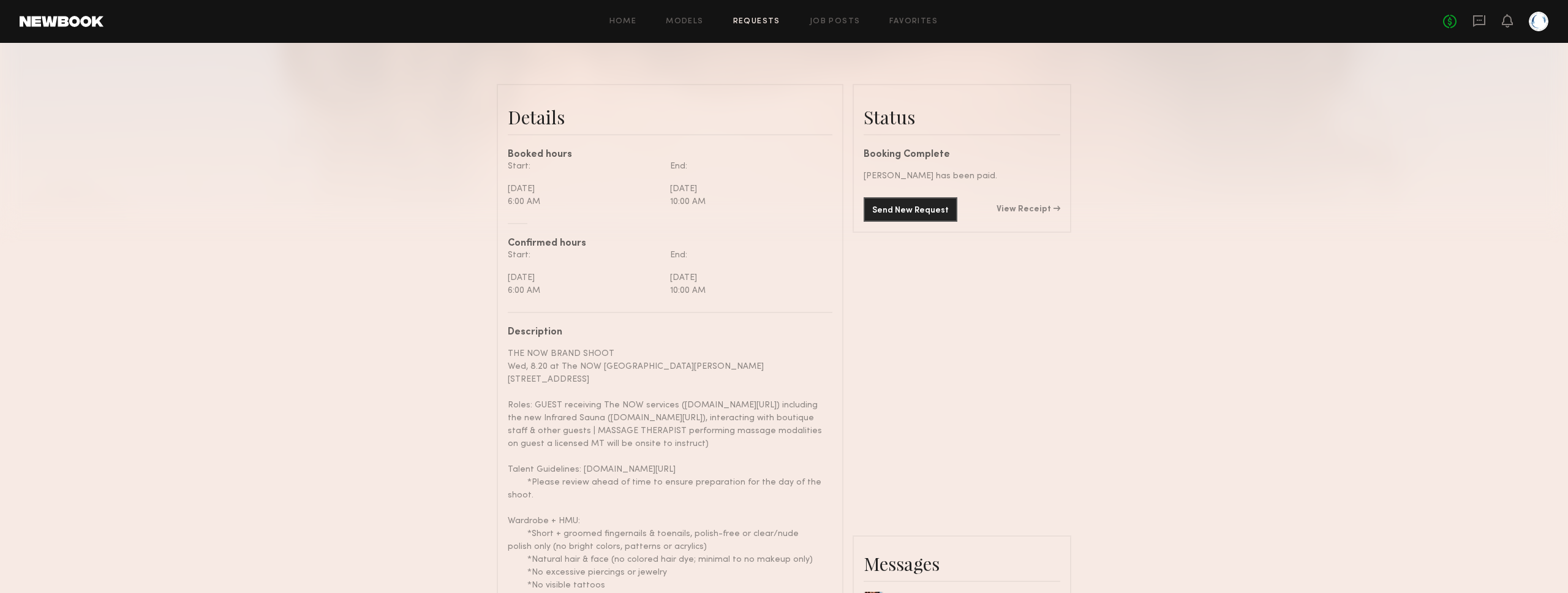
scroll to position [275, 0]
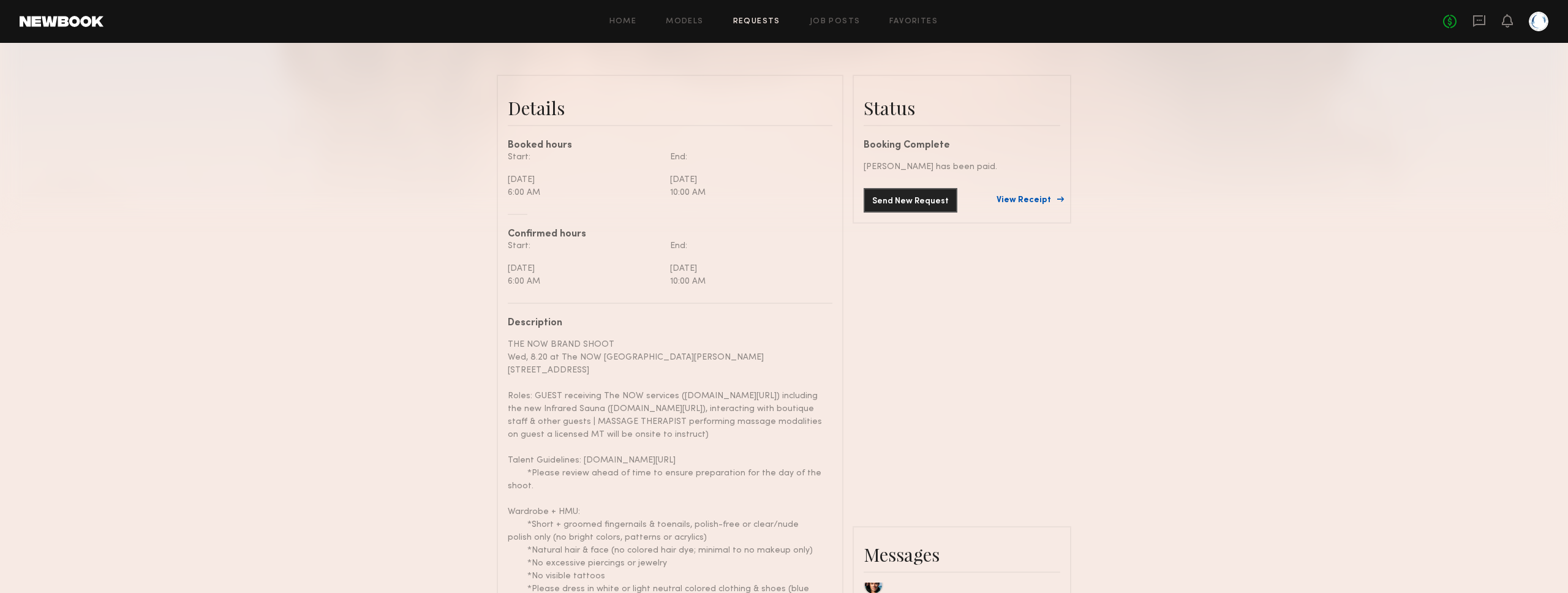
click at [1051, 200] on link "View Receipt" at bounding box center [1029, 200] width 63 height 8
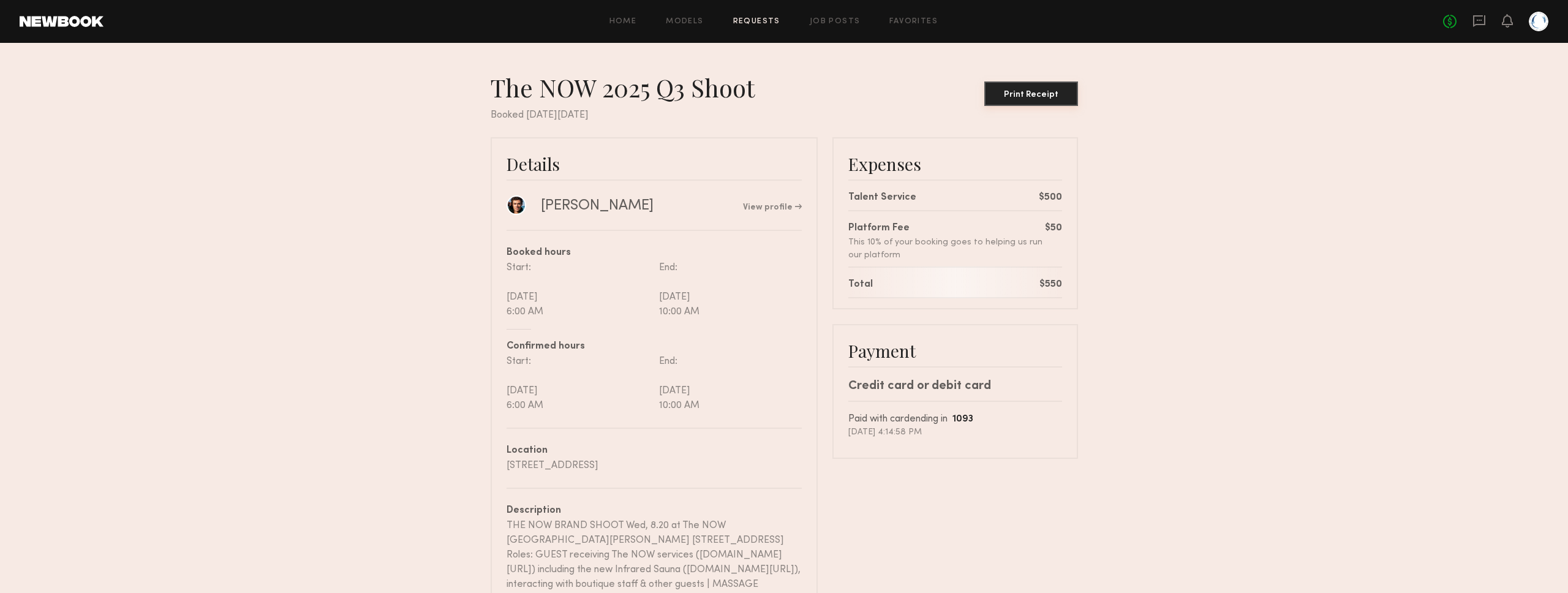
click at [1019, 97] on div "Print Receipt" at bounding box center [1031, 94] width 84 height 8
click at [1182, 255] on nb-booking-receipt "The NOW 2025 Q3 Shoot Print Receipt Booked on Monday, Aug, 11, 2025 Details Cha…" at bounding box center [784, 460] width 1568 height 777
click at [1163, 258] on nb-booking-receipt "The NOW 2025 Q3 Shoot Print Receipt Booked on Monday, Aug, 11, 2025 Details Cha…" at bounding box center [784, 460] width 1568 height 777
